Goal: Find specific page/section: Find specific page/section

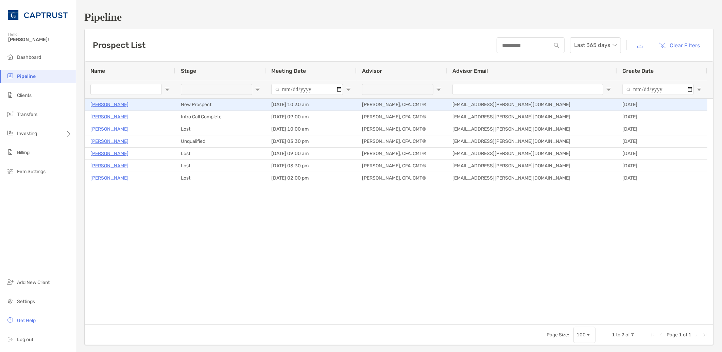
click at [117, 103] on p "[PERSON_NAME]" at bounding box center [109, 104] width 38 height 8
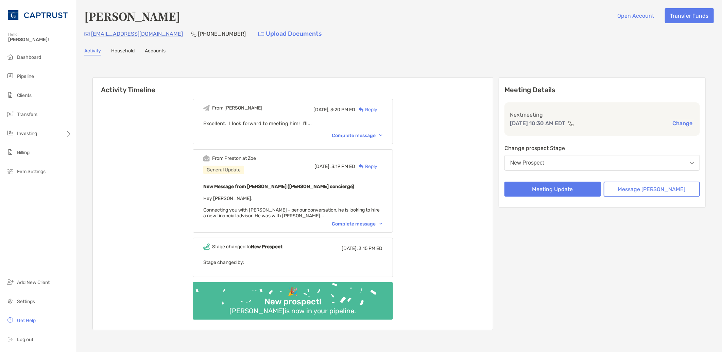
click at [369, 223] on div "Complete message" at bounding box center [357, 224] width 51 height 6
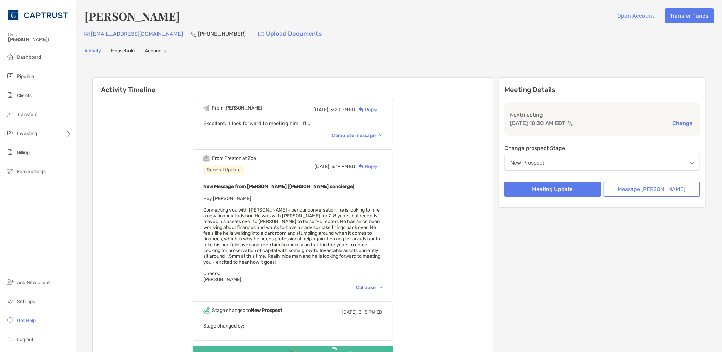
drag, startPoint x: 147, startPoint y: 33, endPoint x: 126, endPoint y: 39, distance: 21.1
click at [127, 39] on div "[EMAIL_ADDRESS][DOMAIN_NAME]" at bounding box center [133, 34] width 99 height 15
drag, startPoint x: 154, startPoint y: 32, endPoint x: 91, endPoint y: 30, distance: 62.9
click at [91, 30] on div "gleasonw@comcast.net (276) 340-7337 Upload Documents" at bounding box center [399, 34] width 630 height 15
copy p "gleasonw@comcast.net"
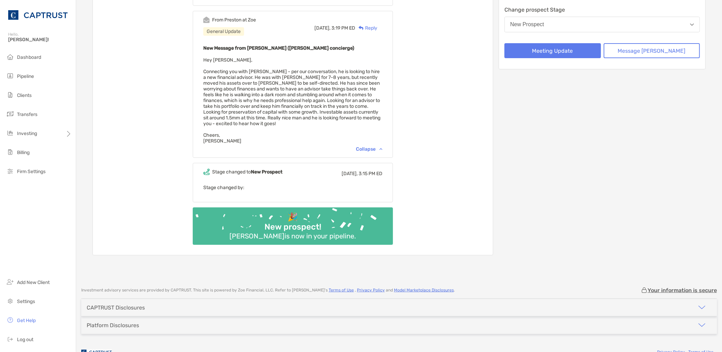
scroll to position [150, 0]
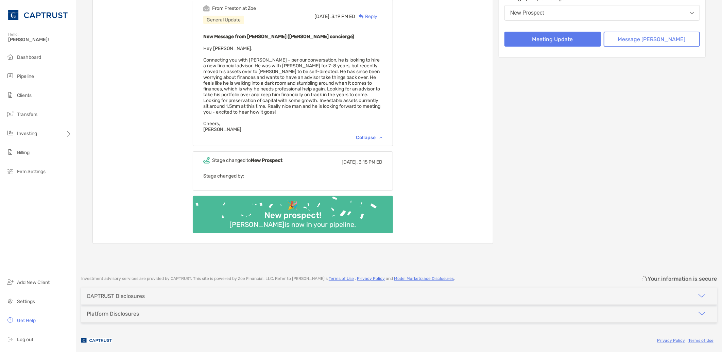
click at [153, 104] on div "From Tyler Yesterday, 3:20 PM ED Reply Excellent. I look forward to meeting him…" at bounding box center [293, 94] width 400 height 300
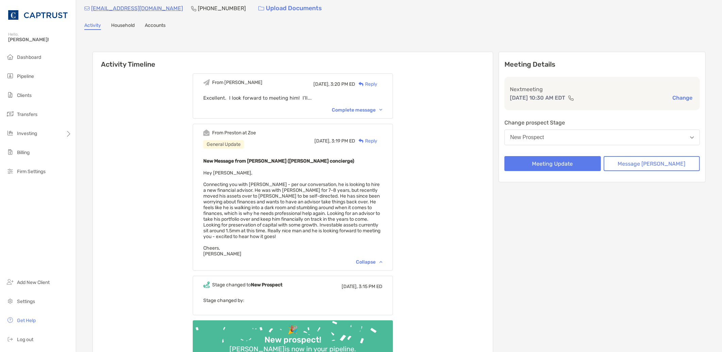
scroll to position [113, 0]
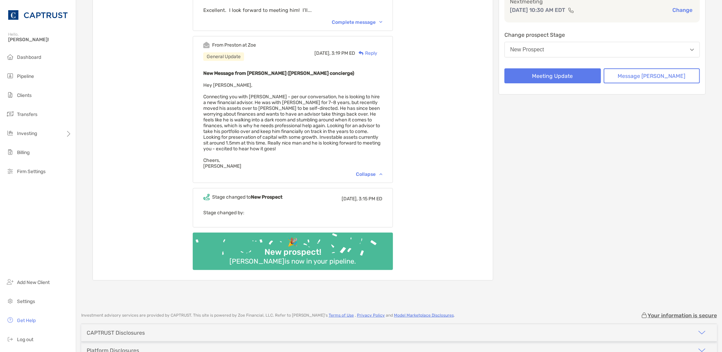
click at [131, 242] on div "From Tyler Yesterday, 3:20 PM ED Reply Excellent. I look forward to meeting him…" at bounding box center [293, 131] width 400 height 300
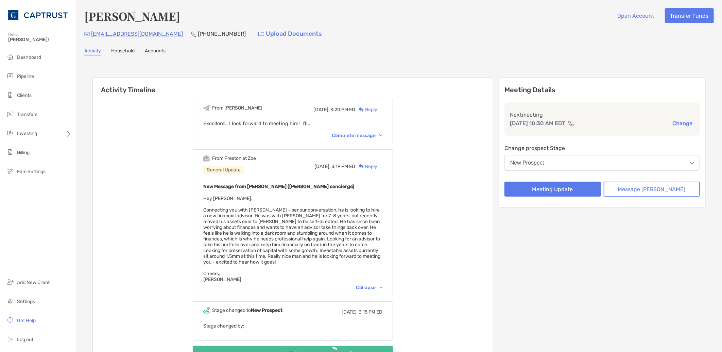
click at [130, 48] on link "Household" at bounding box center [122, 51] width 23 height 7
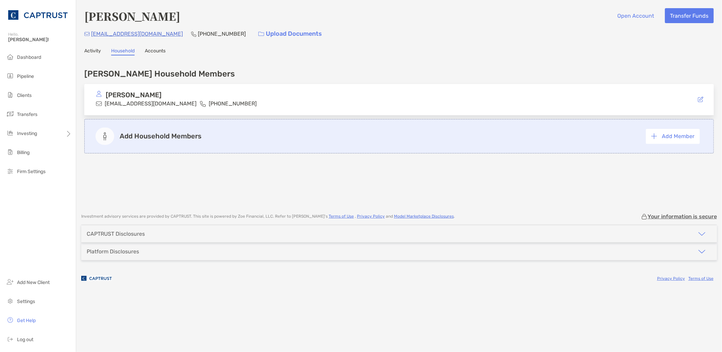
click at [93, 53] on link "Activity" at bounding box center [92, 51] width 17 height 7
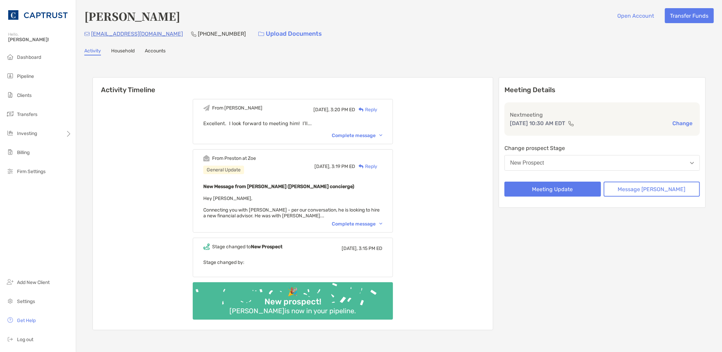
click at [105, 352] on html "Hello, Tyler! Dashboard Pipeline Clients Transfers Investing Billing Firm Setti…" at bounding box center [361, 176] width 722 height 352
click at [75, 158] on li "Billing" at bounding box center [38, 153] width 76 height 14
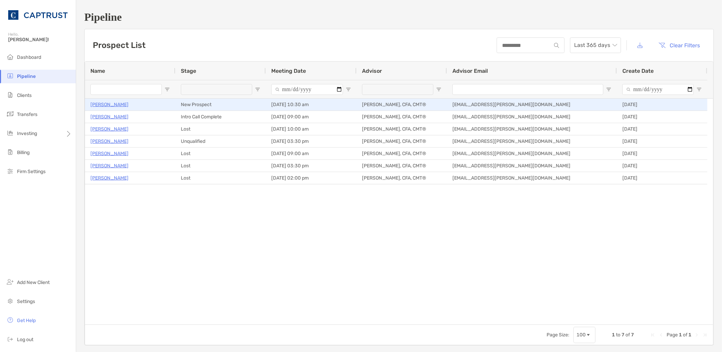
click at [113, 103] on p "[PERSON_NAME]" at bounding box center [109, 104] width 38 height 8
